Goal: Information Seeking & Learning: Learn about a topic

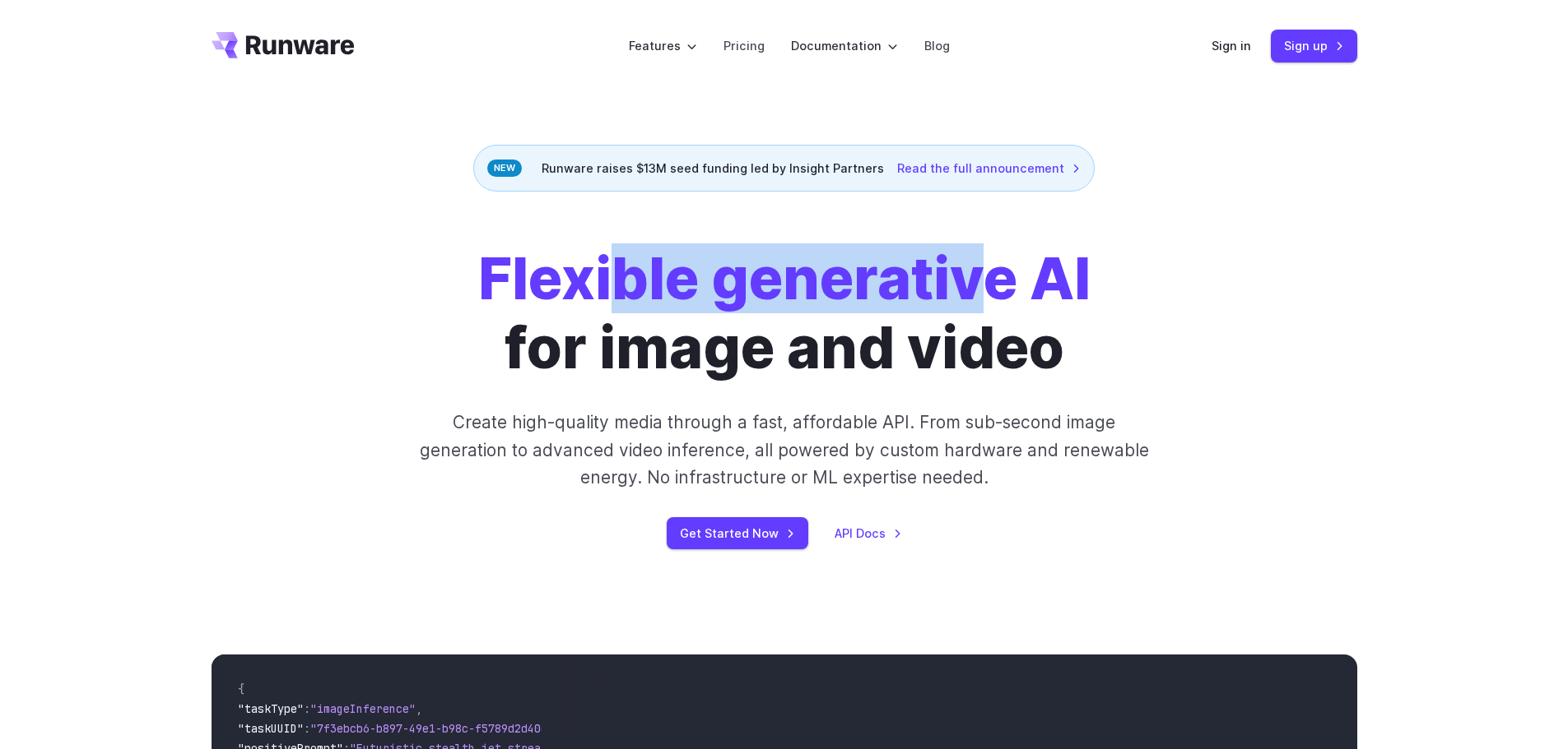
drag, startPoint x: 693, startPoint y: 286, endPoint x: 995, endPoint y: 294, distance: 302.1
click at [995, 294] on strong "Flexible generative AI" at bounding box center [784, 278] width 612 height 70
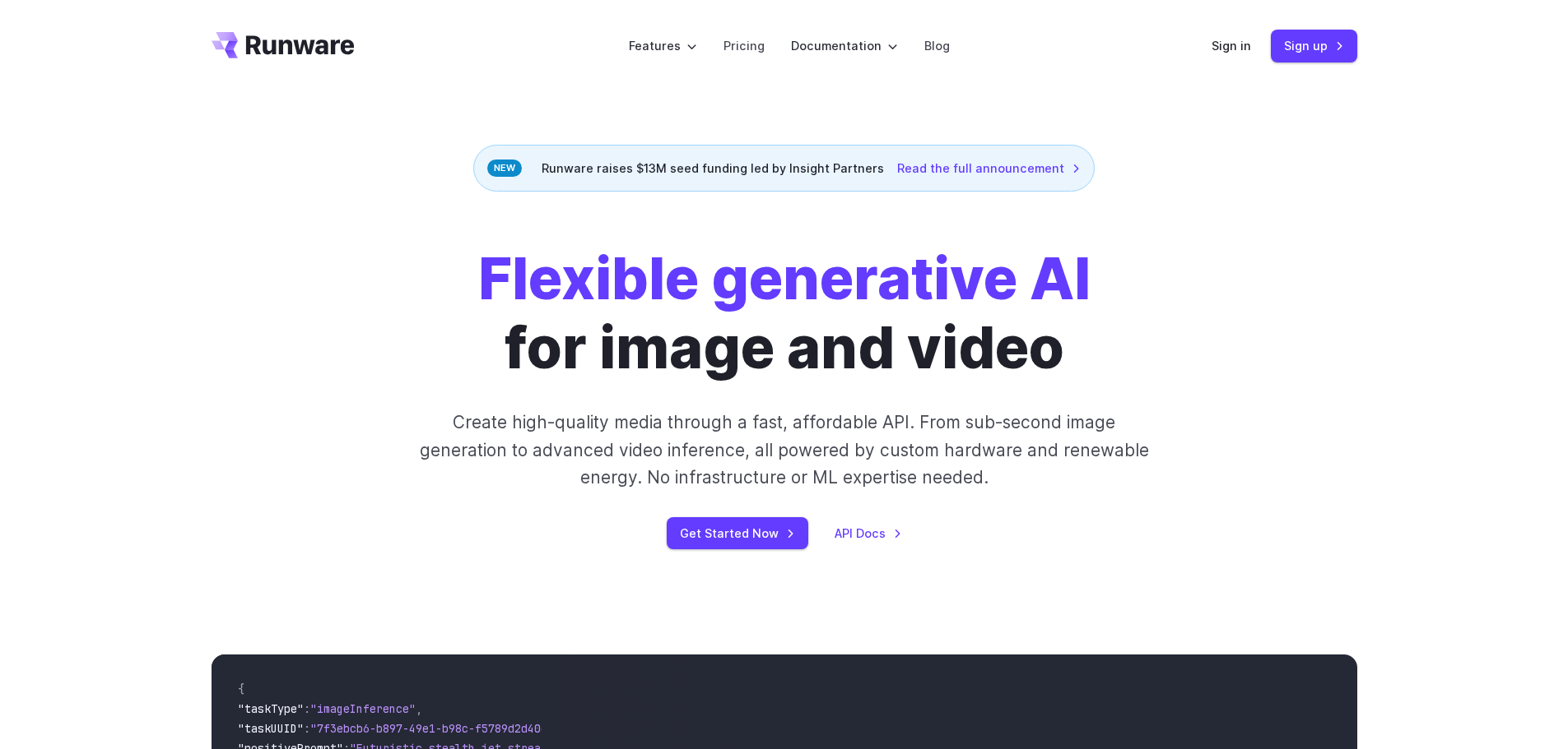
click at [932, 361] on h1 "Flexible generative AI for image and video" at bounding box center [784, 313] width 612 height 138
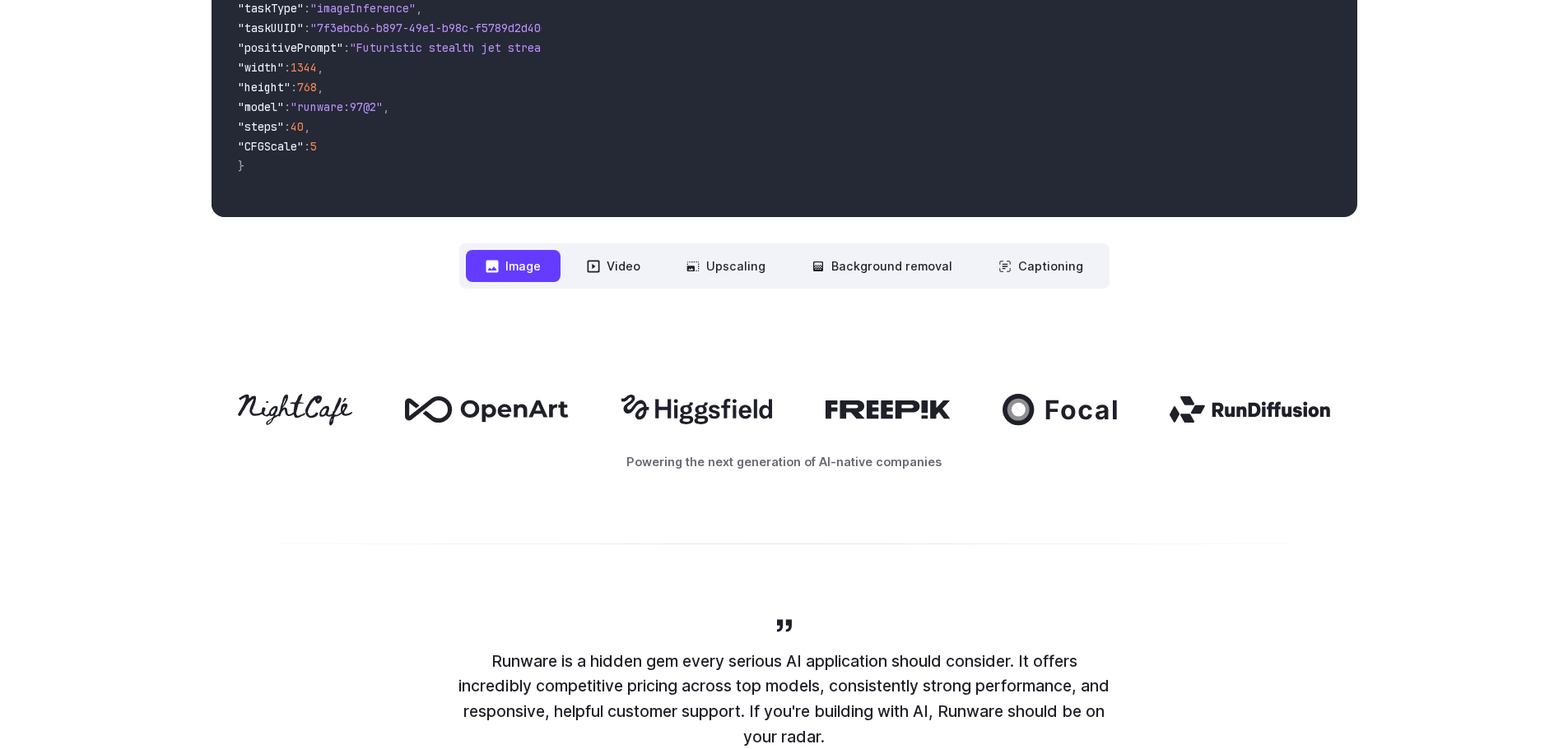
scroll to position [822, 0]
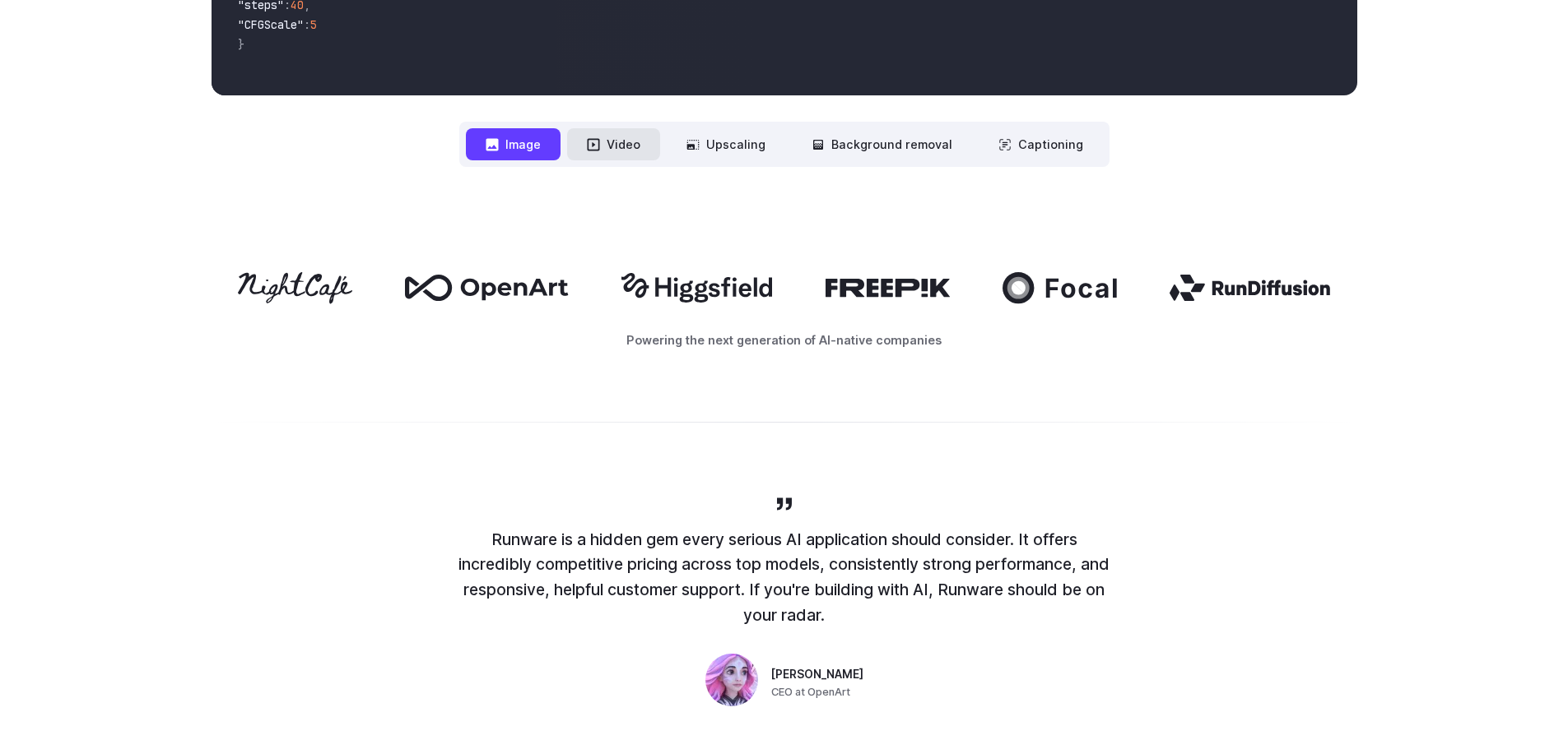
click at [644, 151] on button "Video" at bounding box center [614, 144] width 93 height 32
click at [545, 146] on button "Image" at bounding box center [513, 144] width 95 height 32
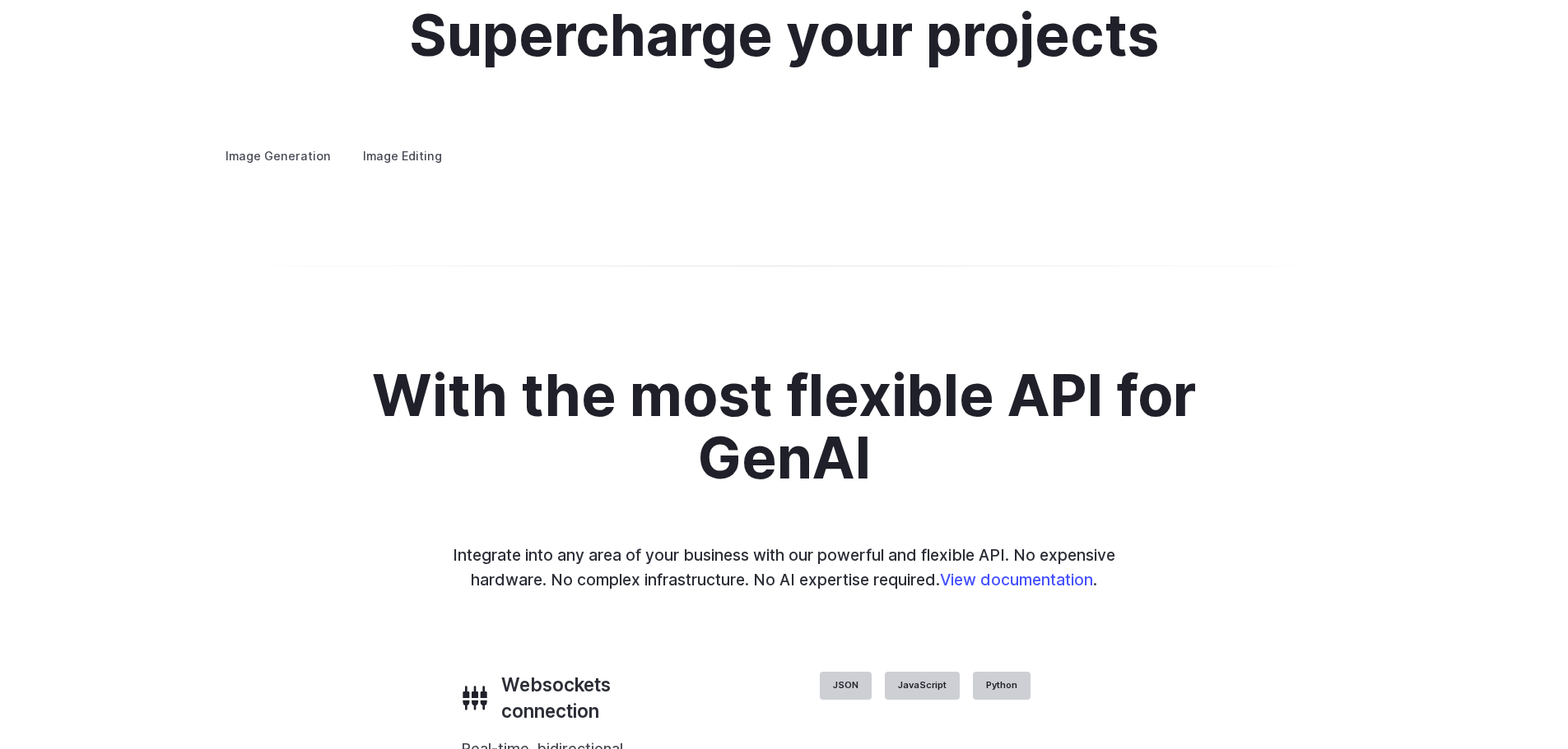
scroll to position [2961, 0]
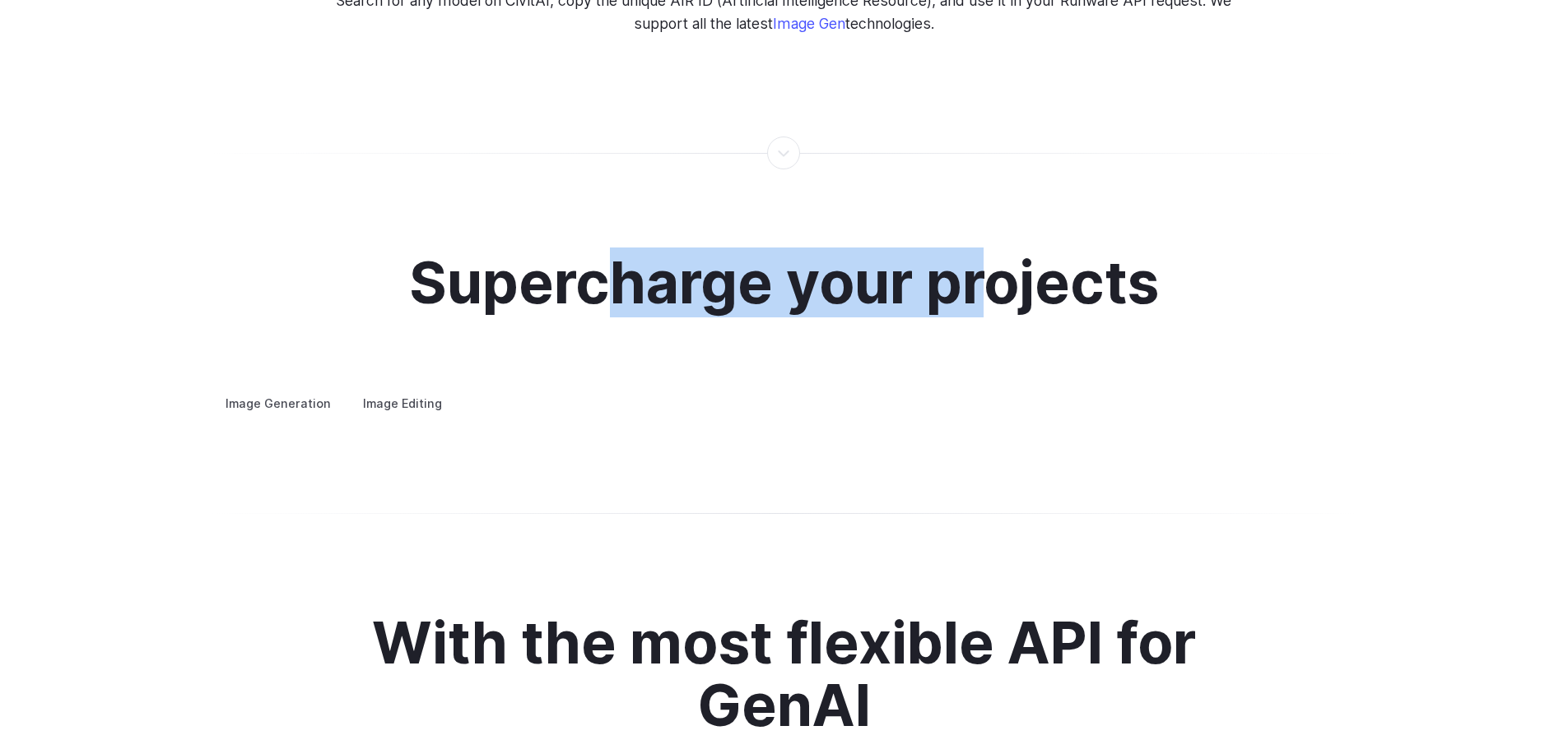
drag, startPoint x: 651, startPoint y: 267, endPoint x: 1002, endPoint y: 278, distance: 351.2
click at [986, 277] on h2 "Supercharge your projects" at bounding box center [784, 284] width 749 height 63
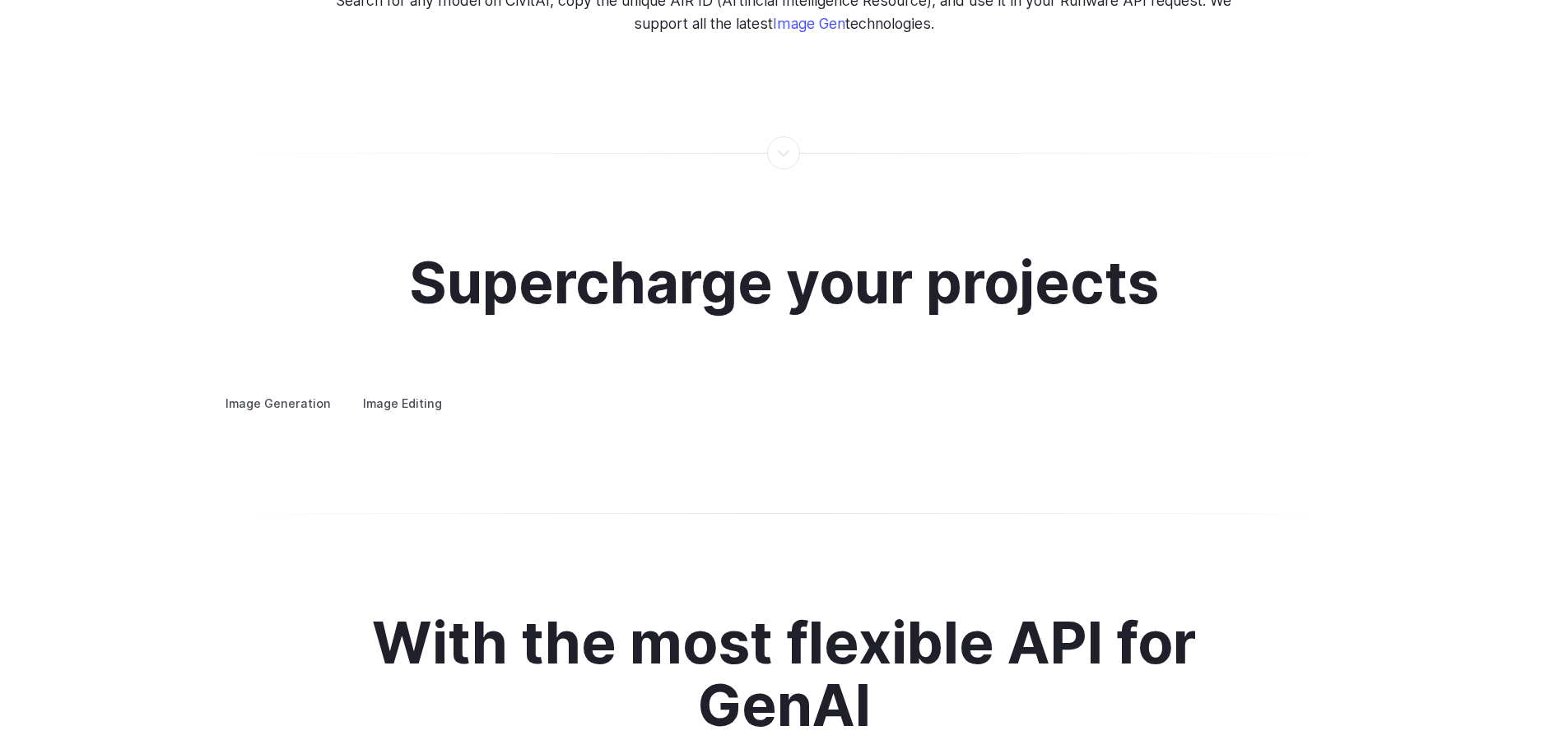
click at [1054, 281] on h2 "Supercharge your projects" at bounding box center [784, 284] width 749 height 63
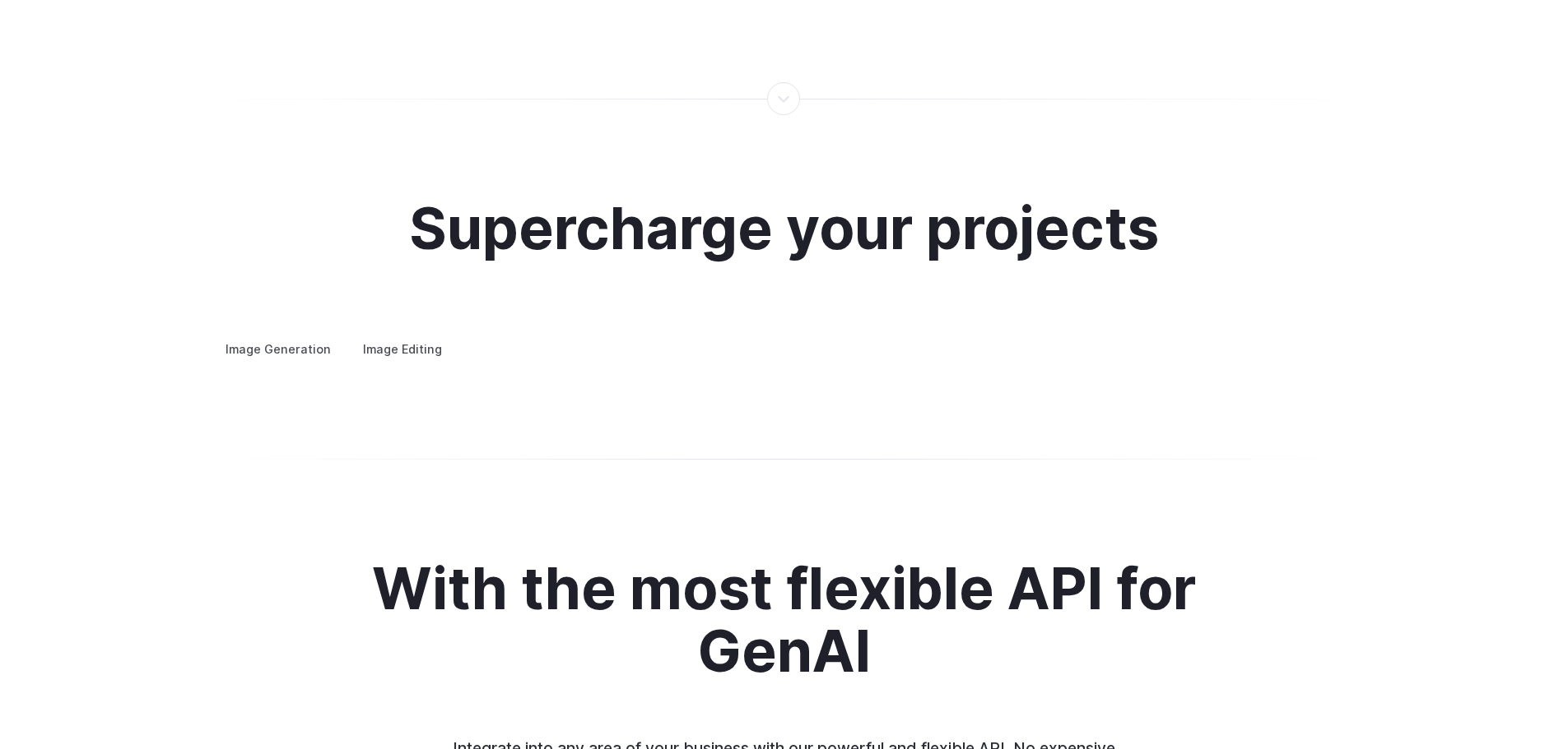
scroll to position [3208, 0]
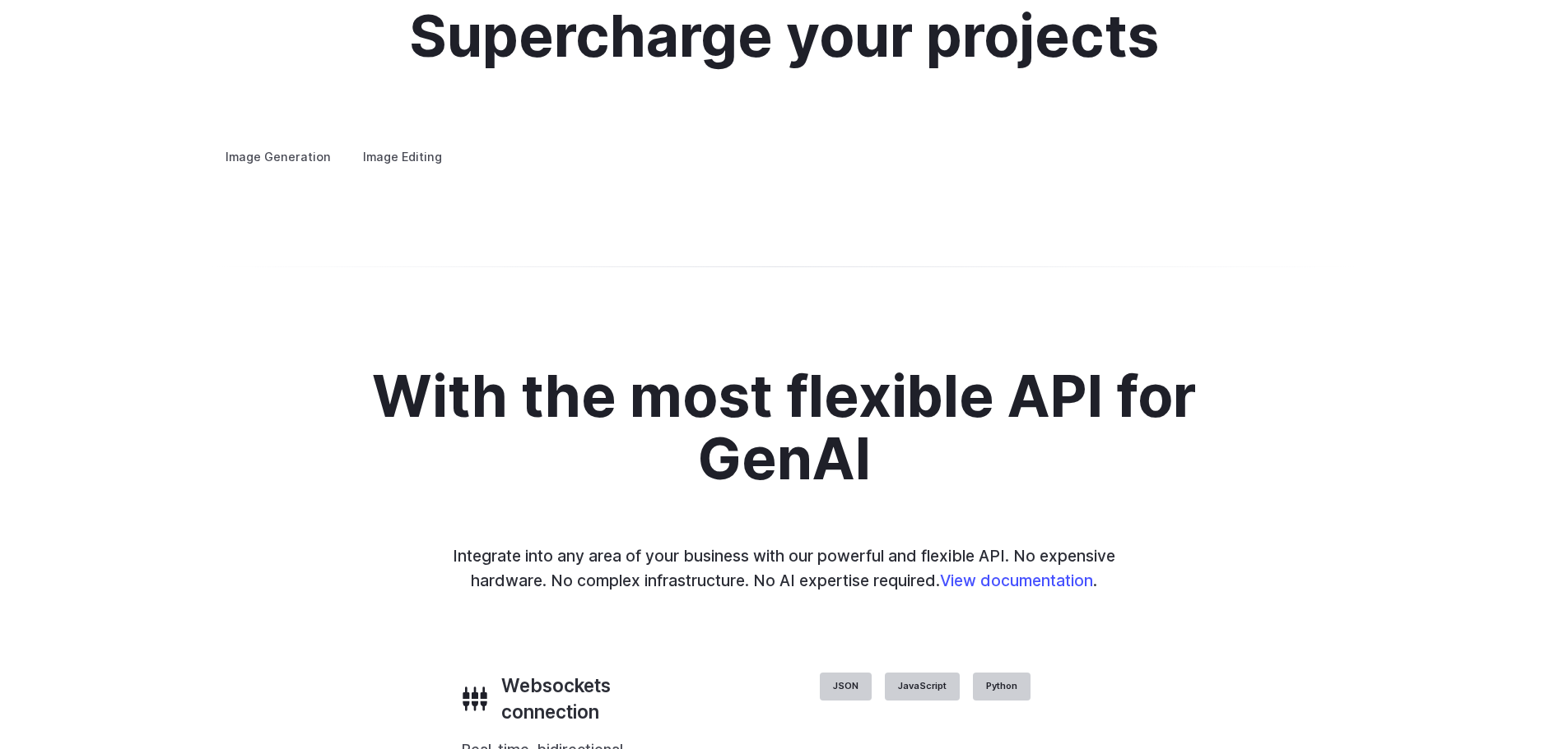
click at [0, 0] on summary "Concept design" at bounding box center [0, 0] width 0 height 0
click at [0, 0] on summary "Product design" at bounding box center [0, 0] width 0 height 0
click at [0, 0] on summary "Personalized assets" at bounding box center [0, 0] width 0 height 0
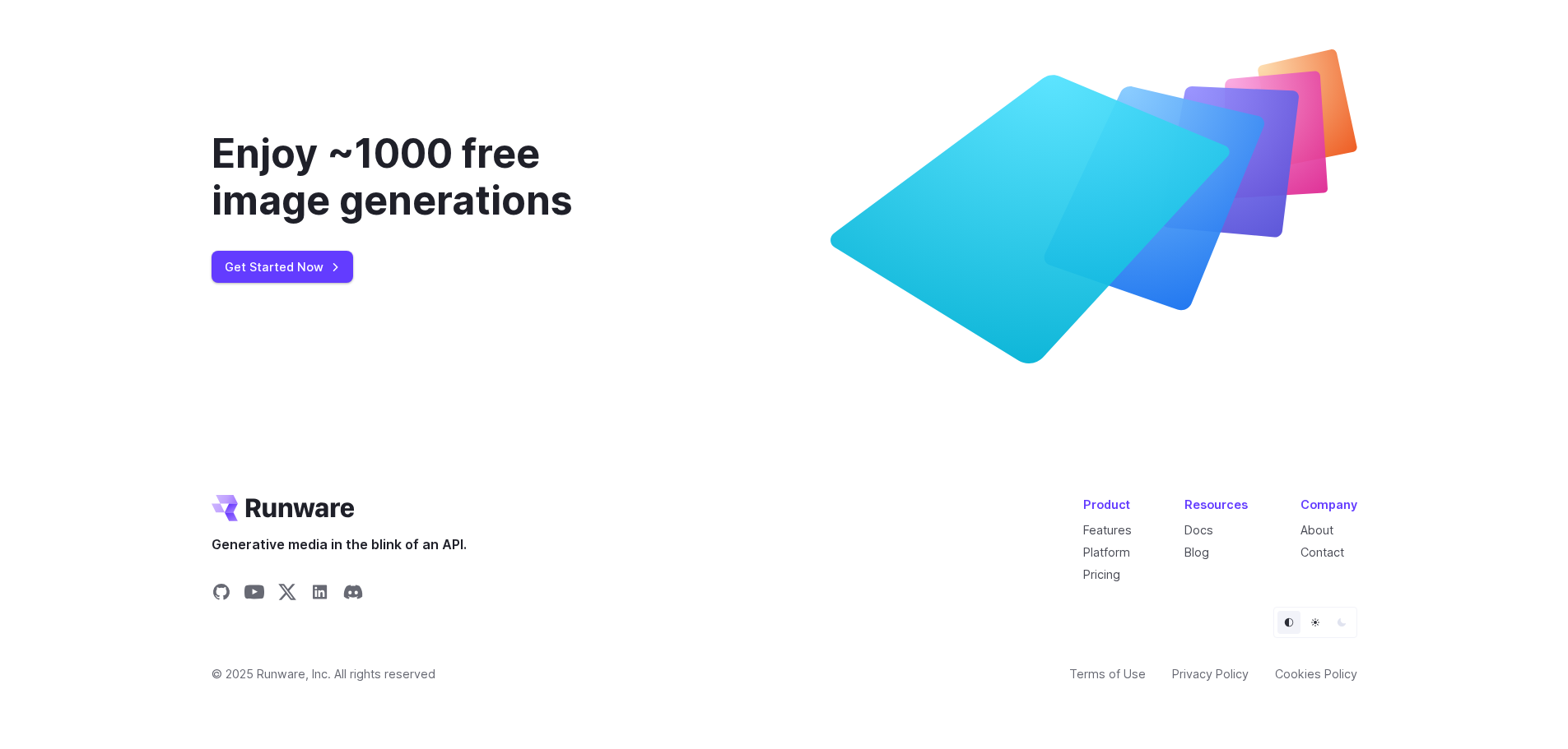
scroll to position [6322, 0]
click at [1108, 578] on link "Pricing" at bounding box center [1101, 575] width 37 height 14
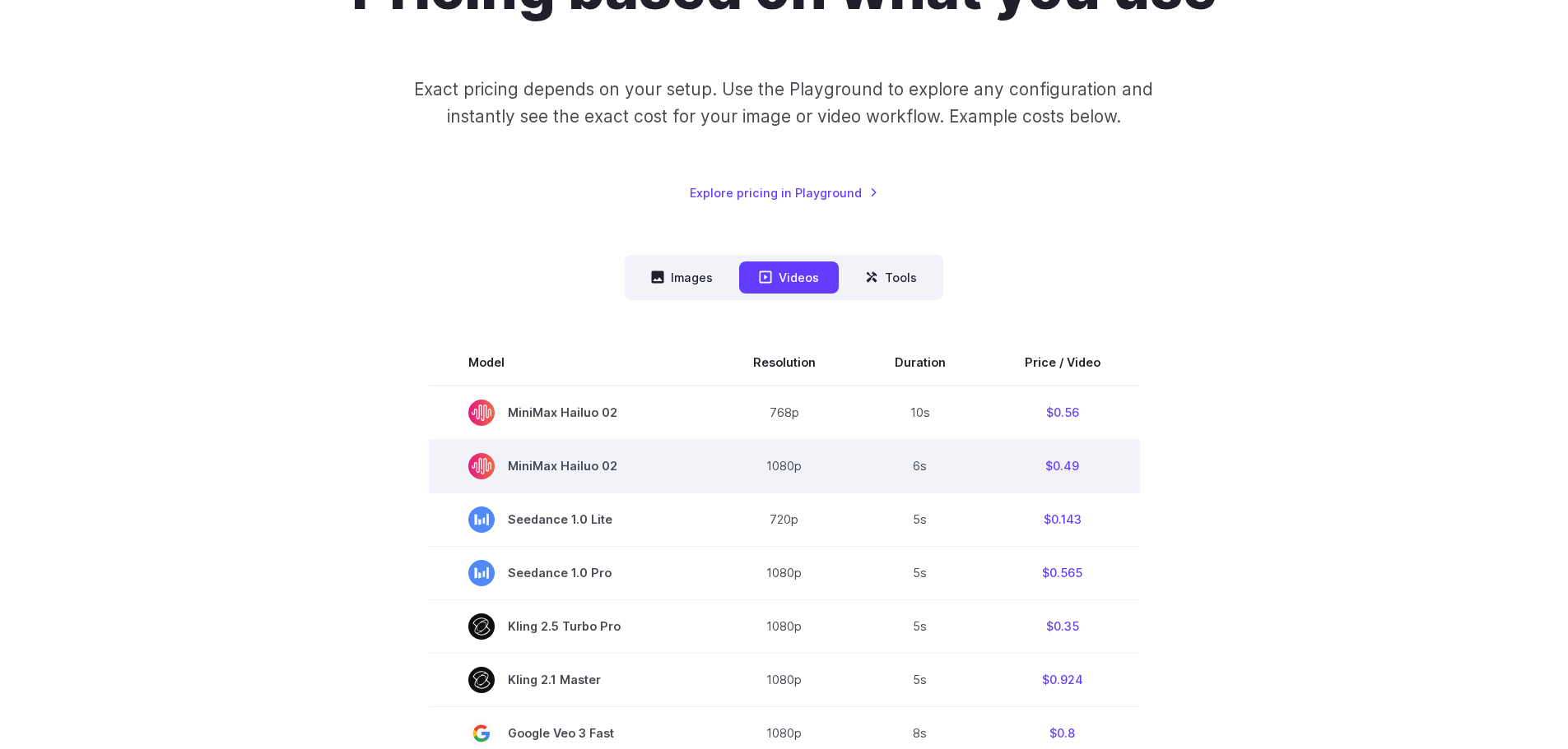
scroll to position [411, 0]
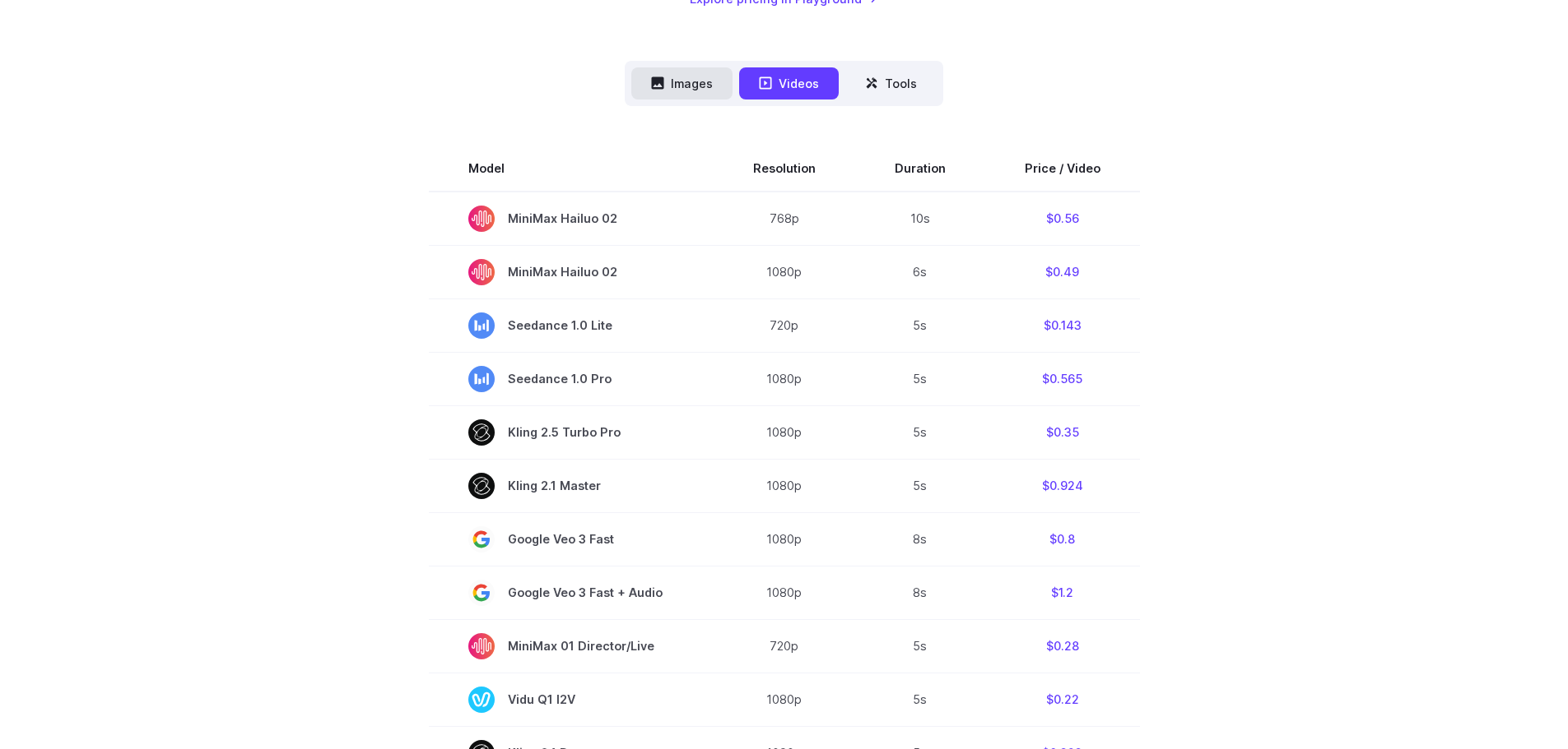
click at [693, 91] on button "Images" at bounding box center [682, 83] width 102 height 32
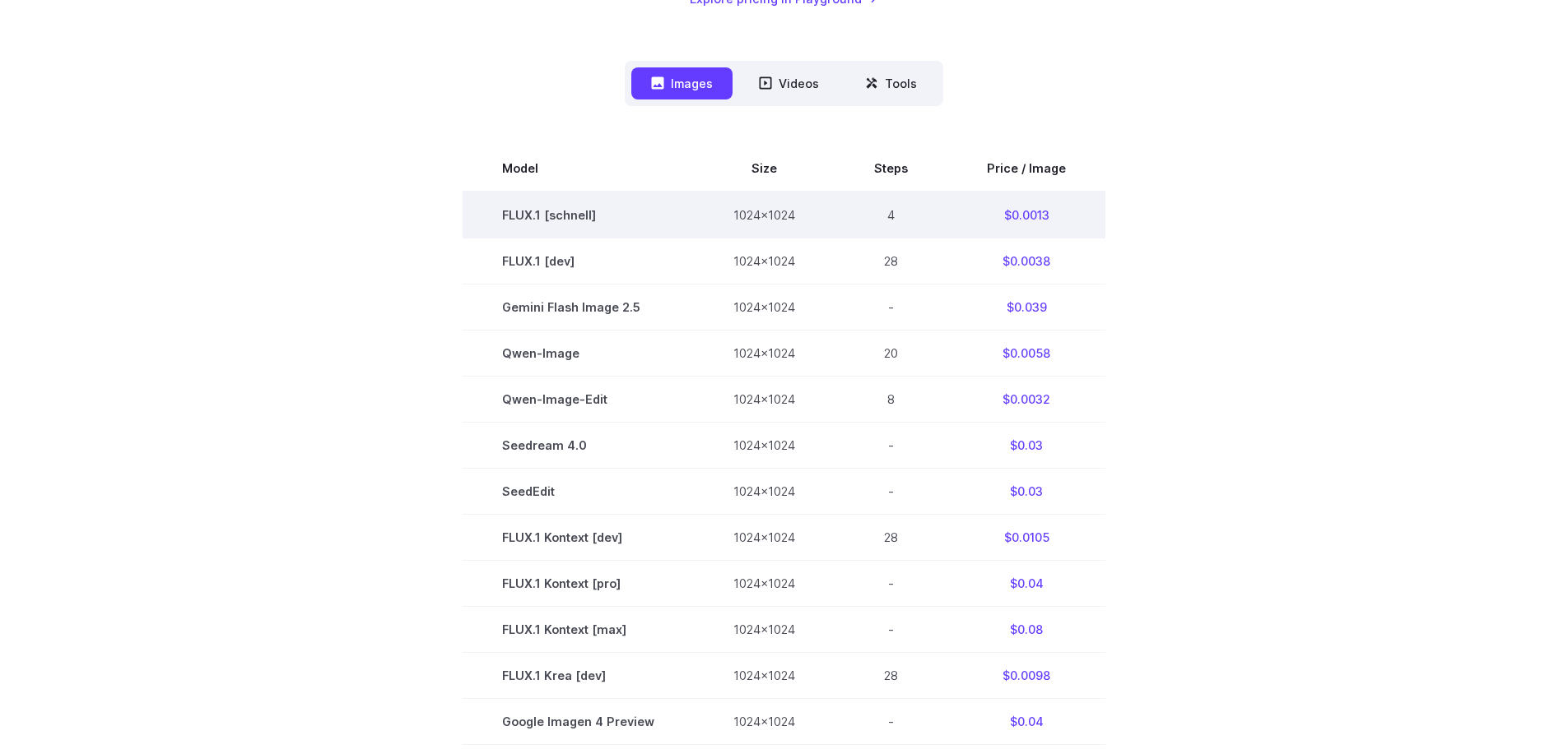
click at [1058, 219] on td "$0.0013" at bounding box center [1026, 215] width 158 height 47
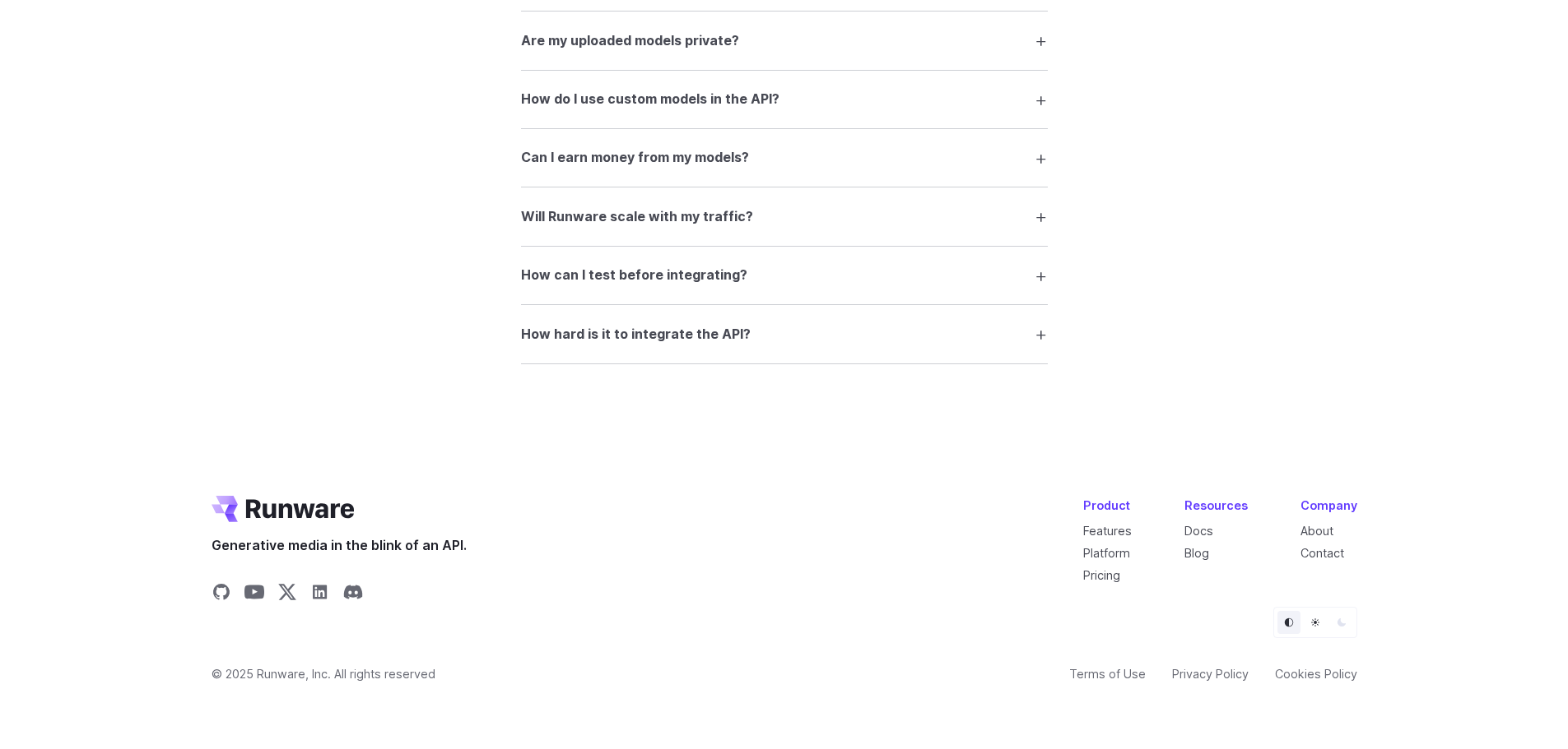
scroll to position [2983, 0]
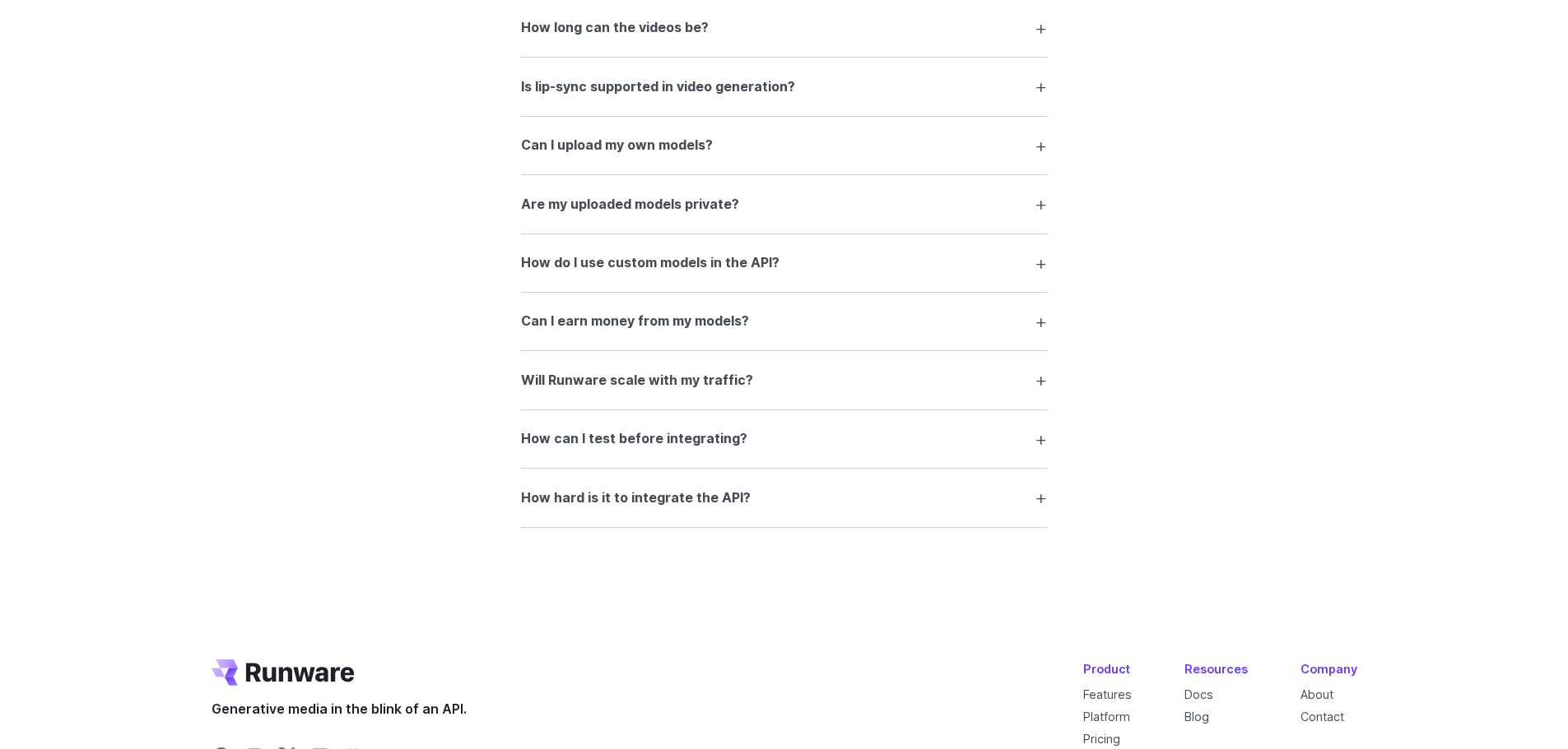
click at [719, 442] on h3 "How can I test before integrating?" at bounding box center [634, 439] width 226 height 21
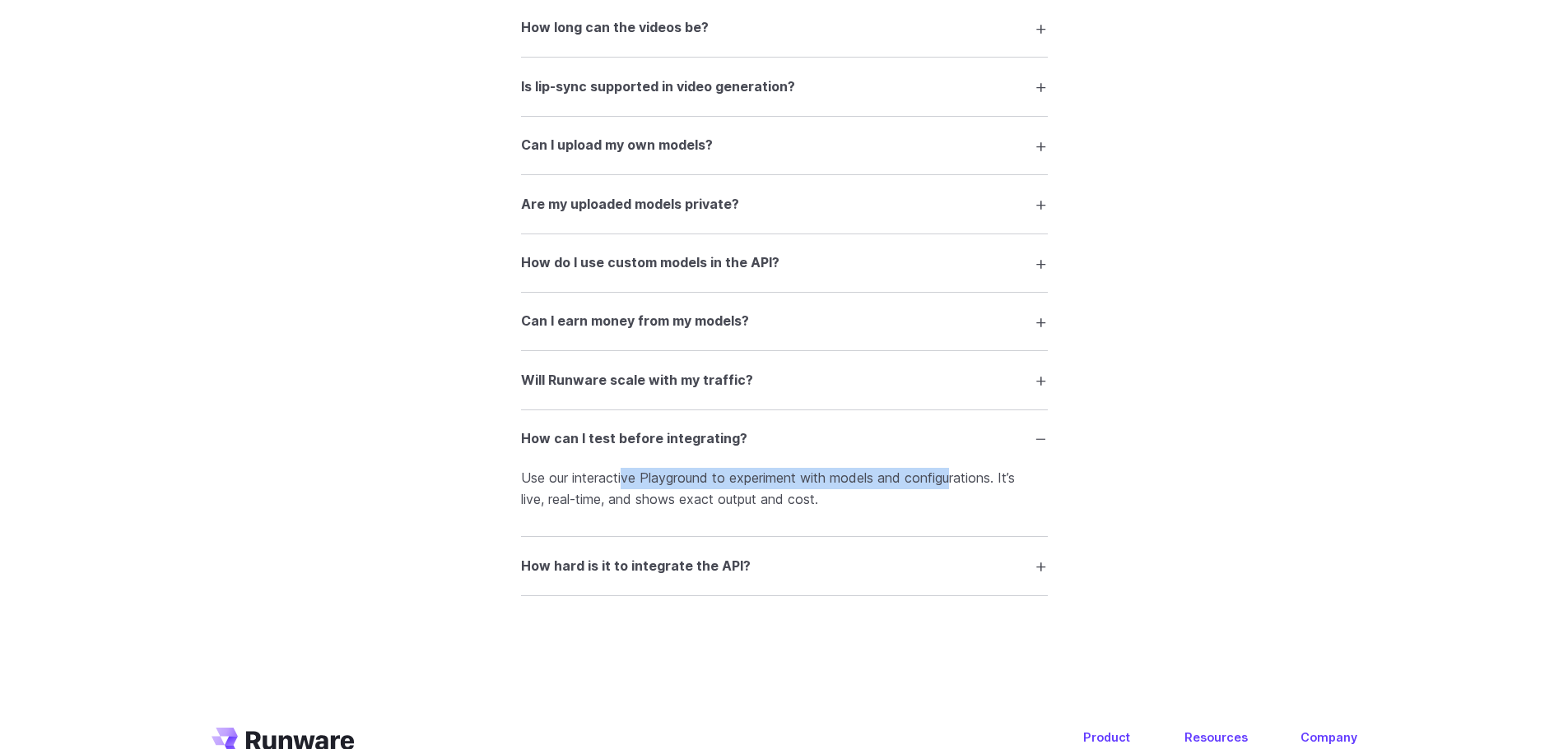
drag, startPoint x: 629, startPoint y: 479, endPoint x: 957, endPoint y: 477, distance: 328.0
click at [957, 477] on p "Use our interactive Playground to experiment with models and configurations. It…" at bounding box center [784, 489] width 527 height 42
click at [995, 478] on p "Use our interactive Playground to experiment with models and configurations. It…" at bounding box center [784, 489] width 527 height 42
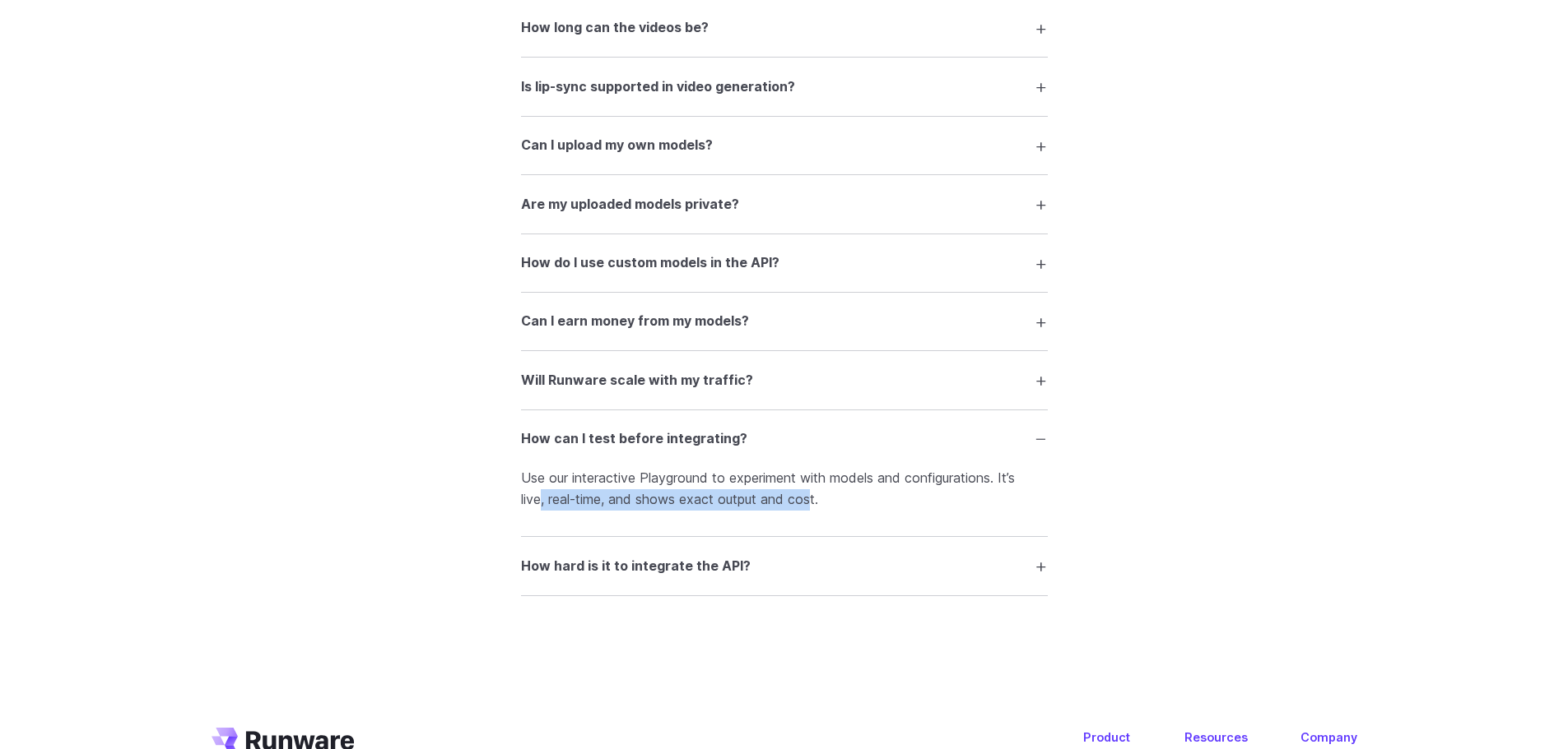
drag, startPoint x: 559, startPoint y: 500, endPoint x: 832, endPoint y: 502, distance: 273.0
click at [832, 502] on p "Use our interactive Playground to experiment with models and configurations. It…" at bounding box center [784, 489] width 527 height 42
click at [846, 504] on p "Use our interactive Playground to experiment with models and configurations. It…" at bounding box center [784, 489] width 527 height 42
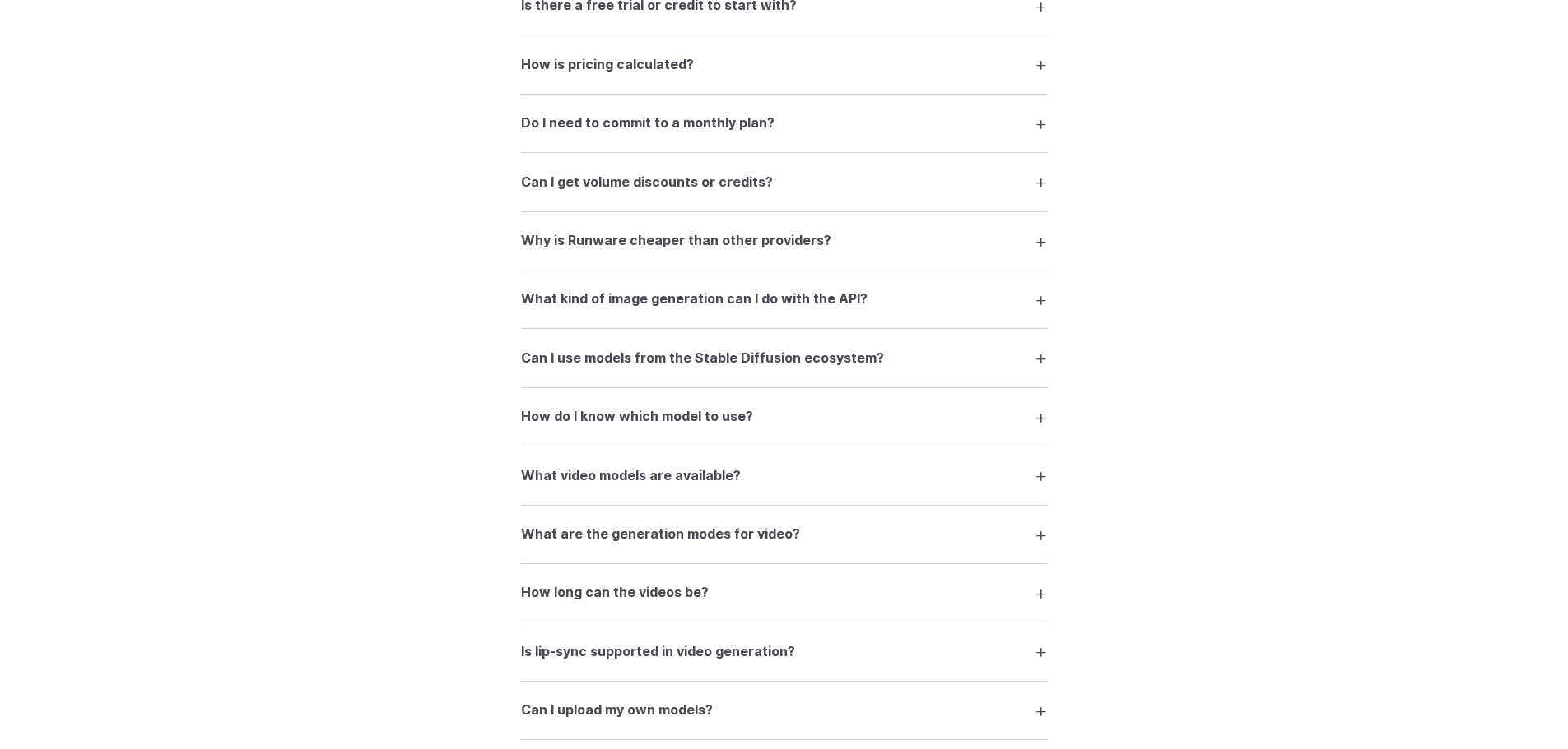
scroll to position [2407, 0]
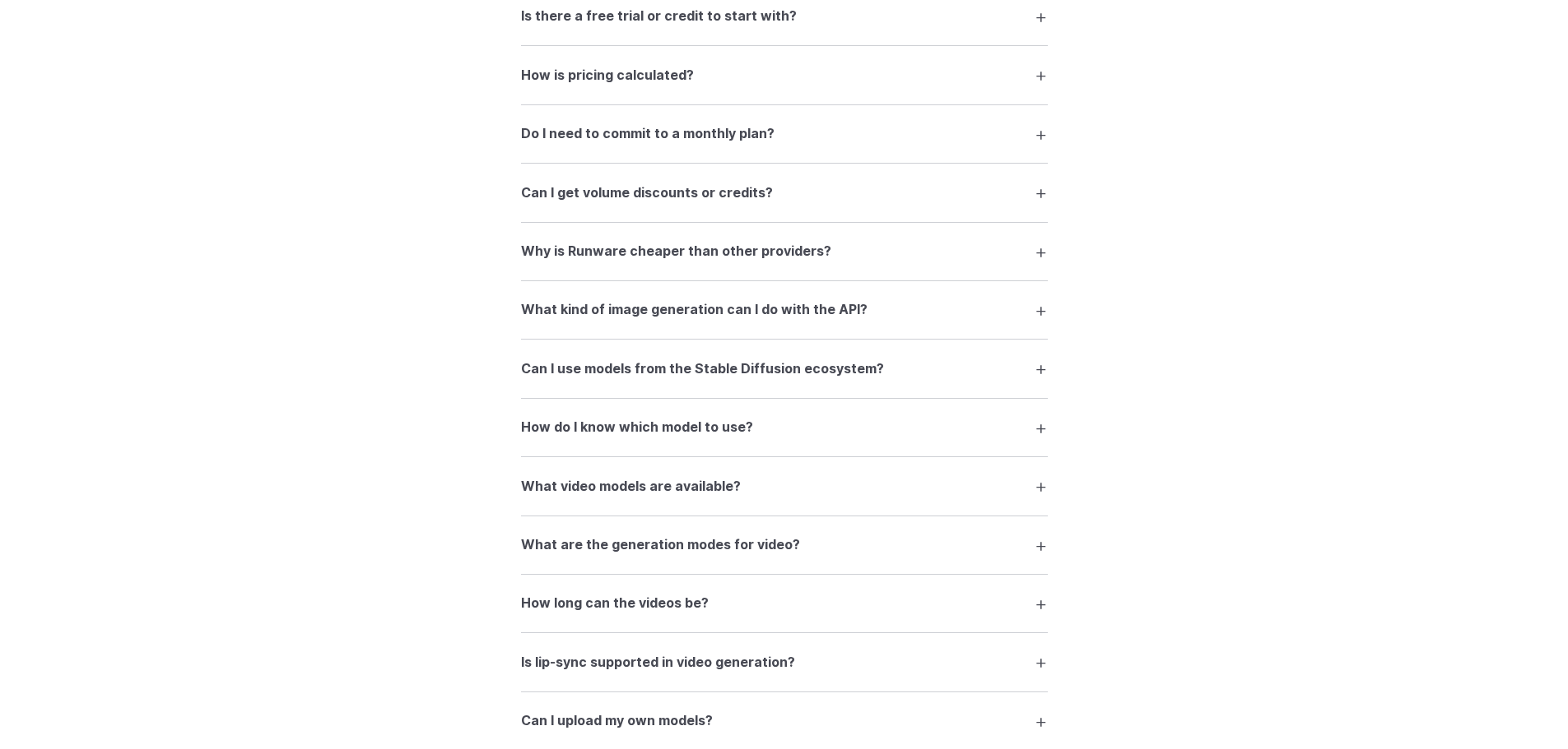
click at [679, 315] on h3 "What kind of image generation can I do with the API?" at bounding box center [694, 310] width 347 height 21
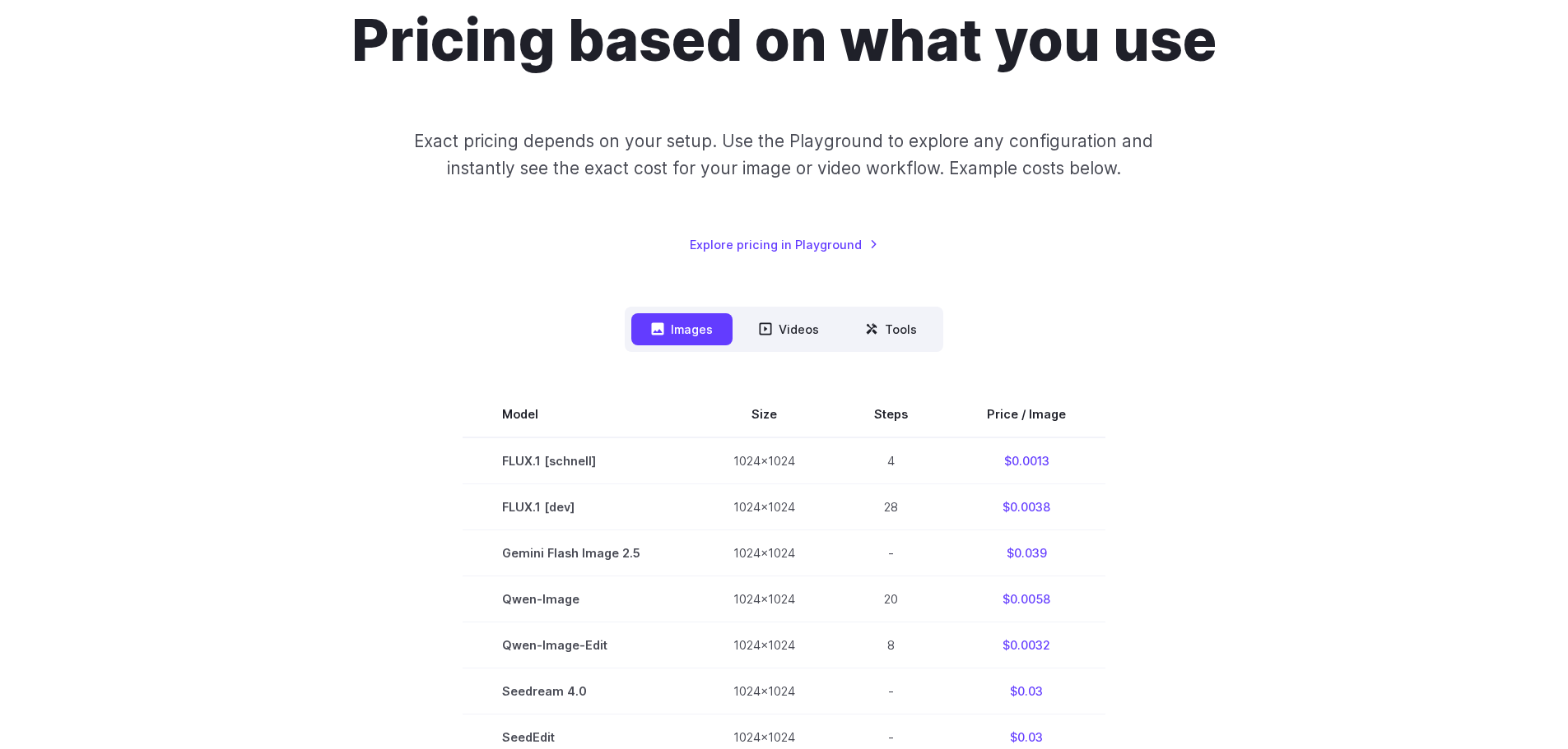
scroll to position [0, 0]
